Goal: Task Accomplishment & Management: Complete application form

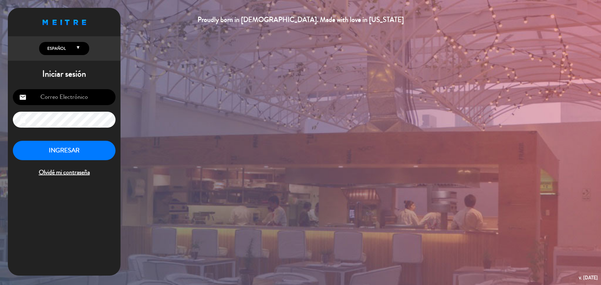
type input "[EMAIL_ADDRESS][DOMAIN_NAME]"
click at [98, 146] on button "INGRESAR" at bounding box center [64, 151] width 103 height 20
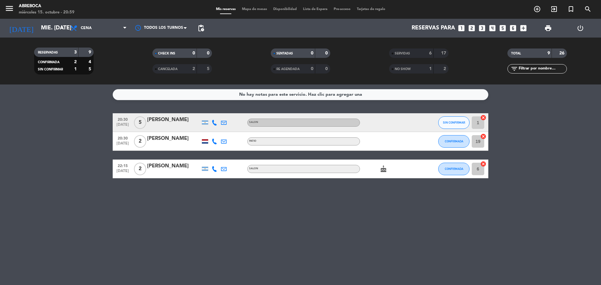
click at [189, 204] on div "No hay notas para este servicio. Haz clic para agregar una 20:30 [DATE] 5 [PERS…" at bounding box center [300, 184] width 601 height 201
click at [523, 29] on icon "add_box" at bounding box center [523, 28] width 8 height 8
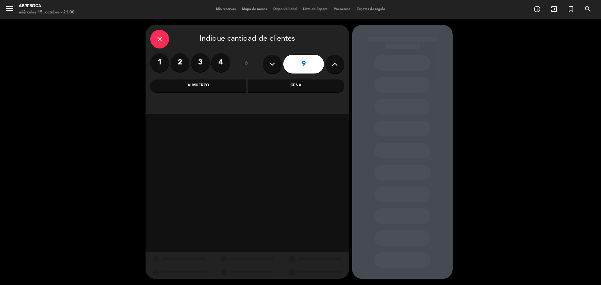
click at [274, 60] on icon at bounding box center [272, 63] width 6 height 9
type input "8"
click at [279, 92] on div "Cena" at bounding box center [296, 85] width 96 height 13
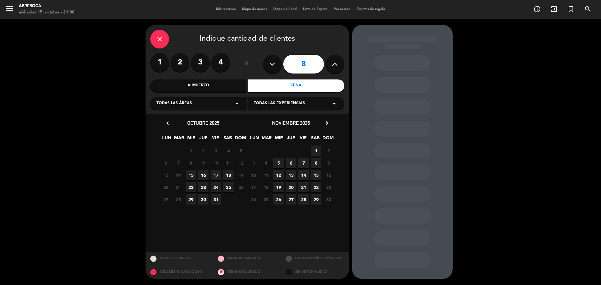
click at [189, 176] on span "15" at bounding box center [191, 175] width 10 height 10
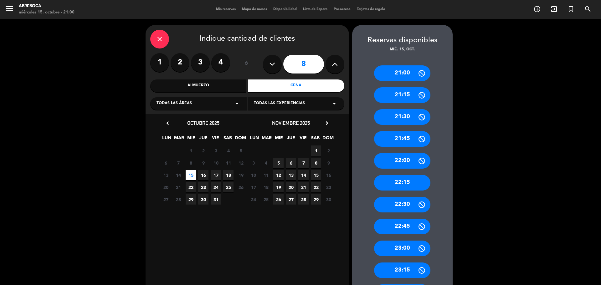
click at [406, 76] on div "21:00" at bounding box center [402, 73] width 56 height 16
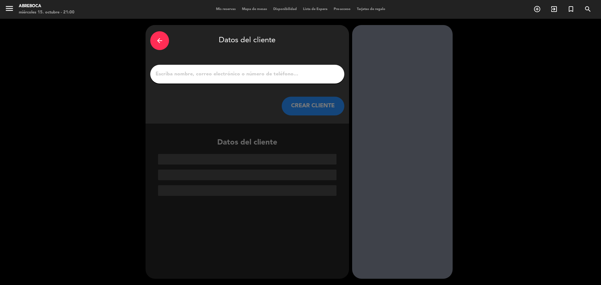
click at [267, 70] on input "1" at bounding box center [247, 74] width 185 height 9
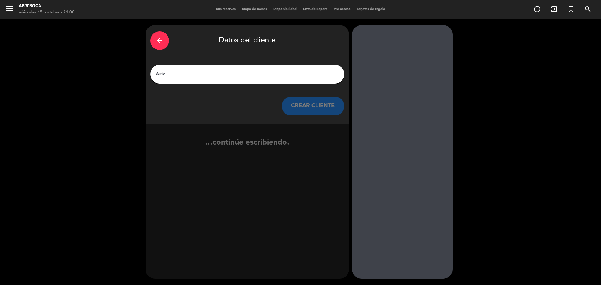
type input "[PERSON_NAME]"
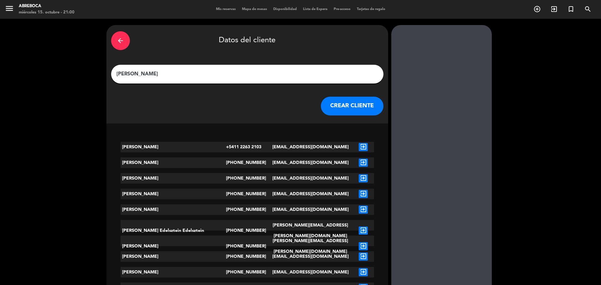
click at [321, 110] on button "CREAR CLIENTE" at bounding box center [352, 106] width 63 height 19
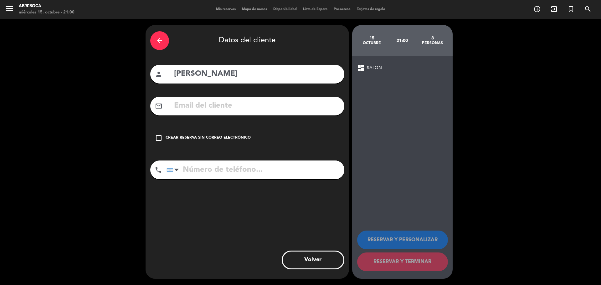
click at [237, 167] on input "tel" at bounding box center [255, 170] width 178 height 19
type input "1131819067"
click at [216, 138] on div "Crear reserva sin correo electrónico" at bounding box center [208, 138] width 85 height 6
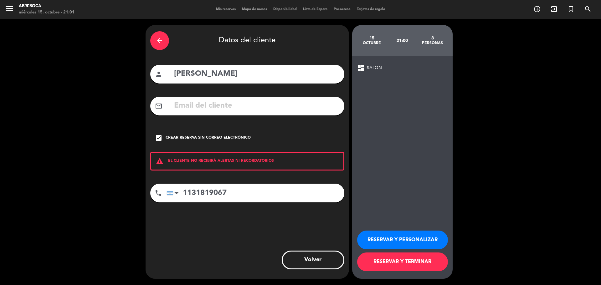
click at [426, 235] on button "RESERVAR Y PERSONALIZAR" at bounding box center [402, 240] width 91 height 19
click at [161, 47] on div "arrow_back" at bounding box center [159, 40] width 19 height 19
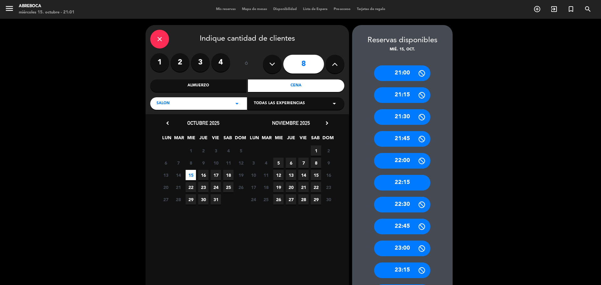
click at [265, 103] on span "Todas las experiencias" at bounding box center [279, 103] width 51 height 6
click at [264, 127] on div "PATIO" at bounding box center [296, 128] width 84 height 6
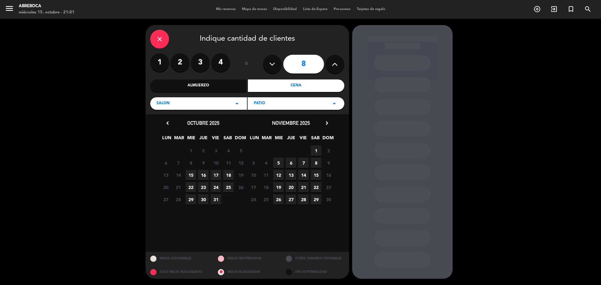
click at [196, 177] on div "13 14 15 16 17 18 19 Cerrado" at bounding box center [204, 175] width 88 height 12
click at [188, 174] on span "15" at bounding box center [191, 175] width 10 height 10
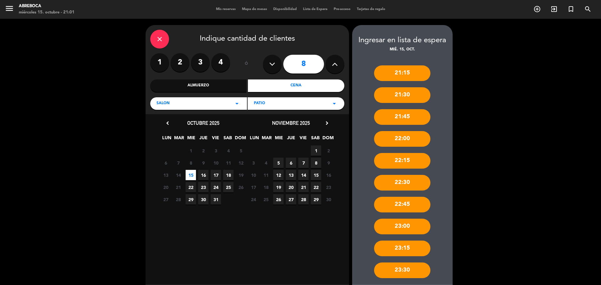
click at [188, 101] on div "SALON arrow_drop_down" at bounding box center [198, 103] width 97 height 13
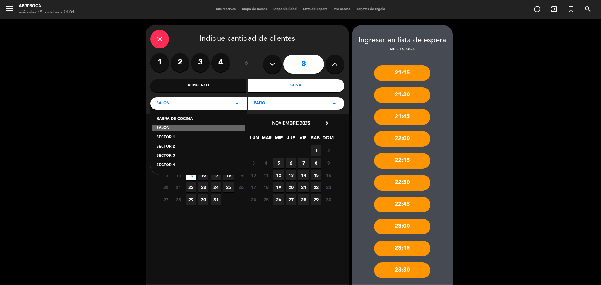
click at [181, 137] on div "SECTOR 1" at bounding box center [198, 138] width 84 height 6
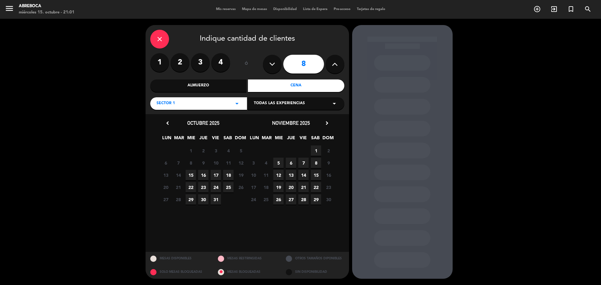
click at [191, 177] on span "15" at bounding box center [191, 175] width 10 height 10
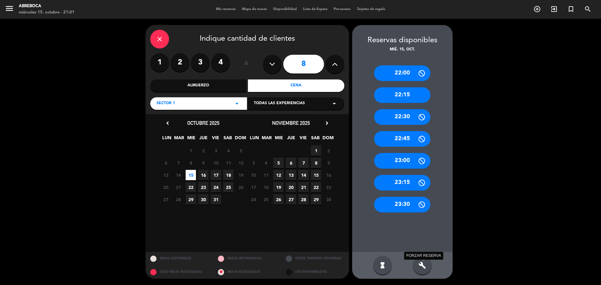
click at [419, 266] on icon "build" at bounding box center [422, 266] width 8 height 8
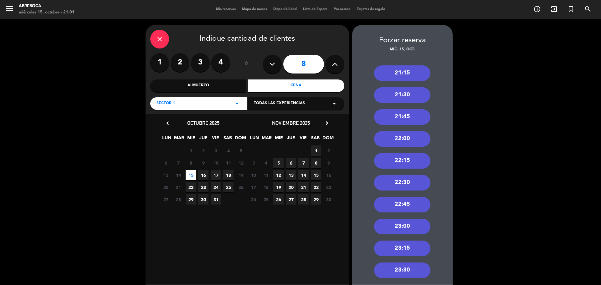
click at [402, 70] on div "21:15" at bounding box center [402, 73] width 56 height 16
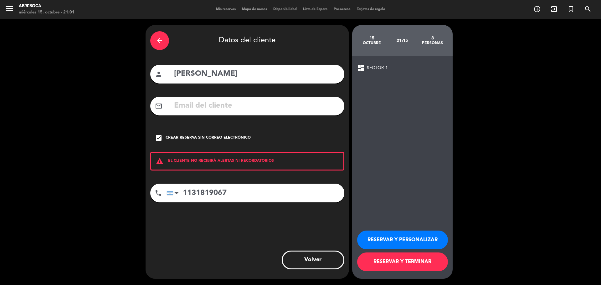
click at [392, 237] on button "RESERVAR Y PERSONALIZAR" at bounding box center [402, 240] width 91 height 19
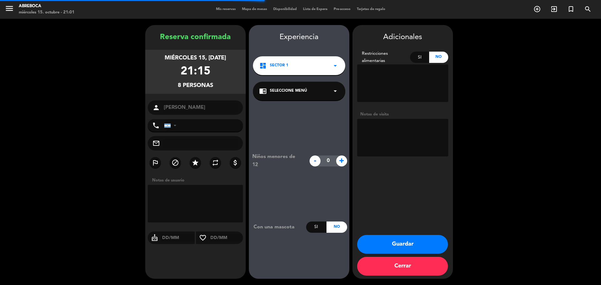
type input "[PHONE_NUMBER]"
click at [394, 242] on button "Guardar" at bounding box center [402, 244] width 91 height 19
